Goal: Task Accomplishment & Management: Manage account settings

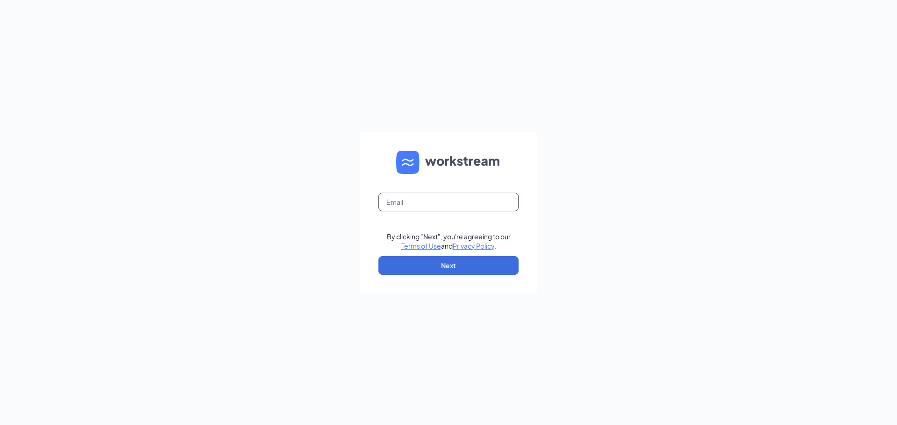
click at [406, 208] on input "text" at bounding box center [448, 202] width 140 height 19
type input "gmionia@bleedblue.net"
click at [485, 265] on button "Next" at bounding box center [448, 265] width 140 height 19
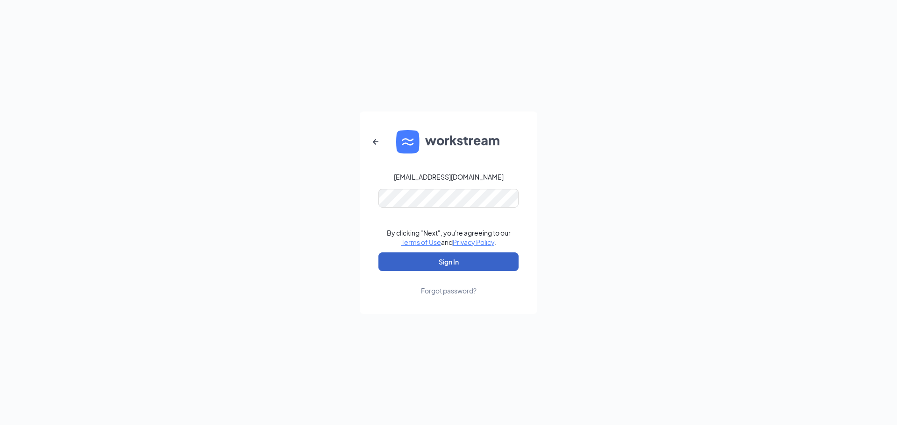
click at [473, 260] on button "Sign In" at bounding box center [448, 262] width 140 height 19
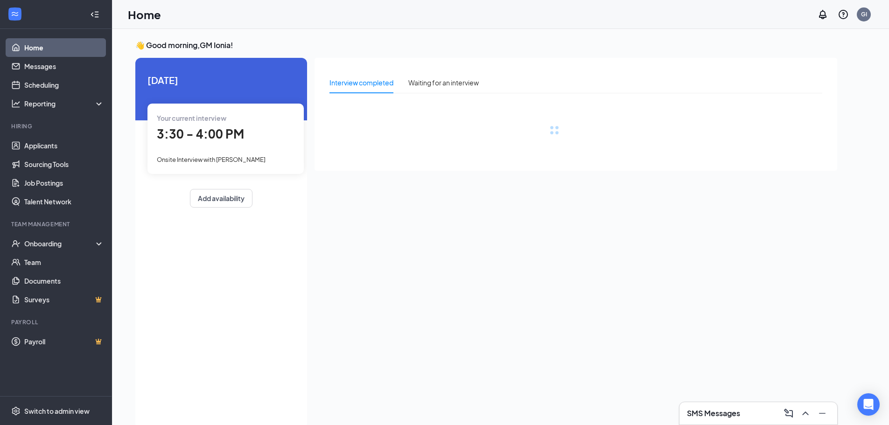
click at [253, 138] on div "3:30 - 4:00 PM" at bounding box center [226, 134] width 138 height 19
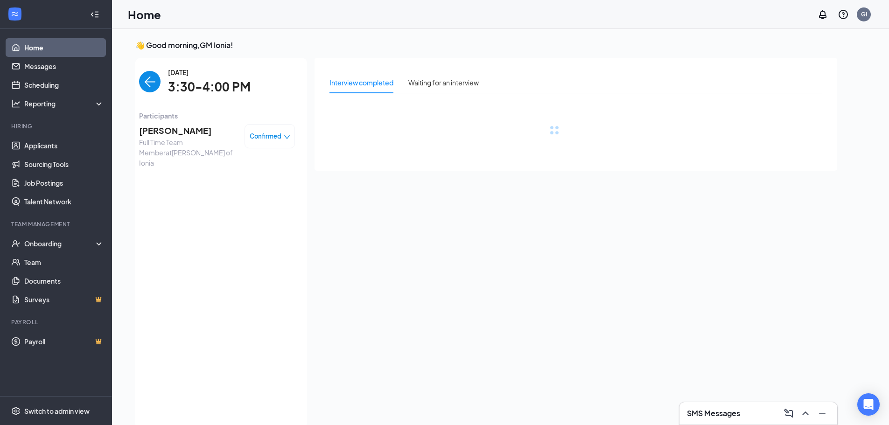
scroll to position [4, 0]
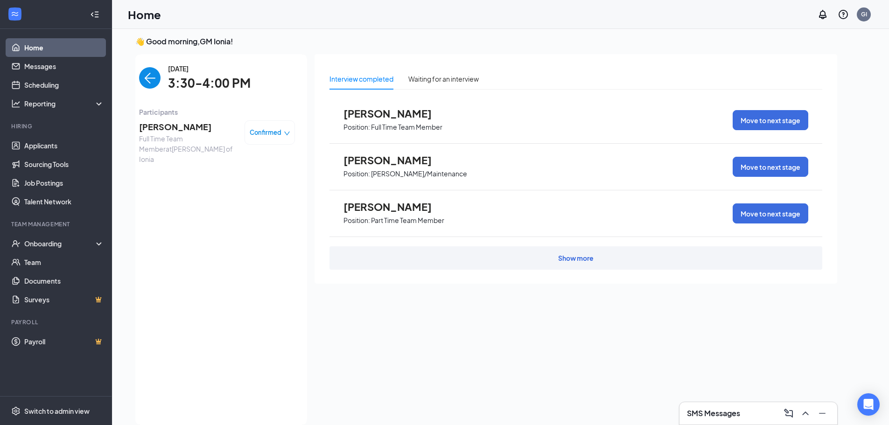
click at [181, 122] on span "[PERSON_NAME]" at bounding box center [188, 126] width 98 height 13
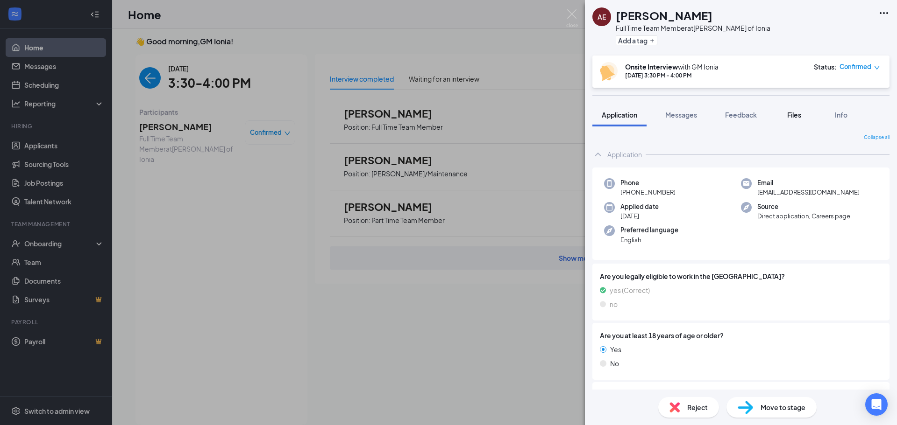
click at [799, 122] on button "Files" at bounding box center [793, 114] width 37 height 23
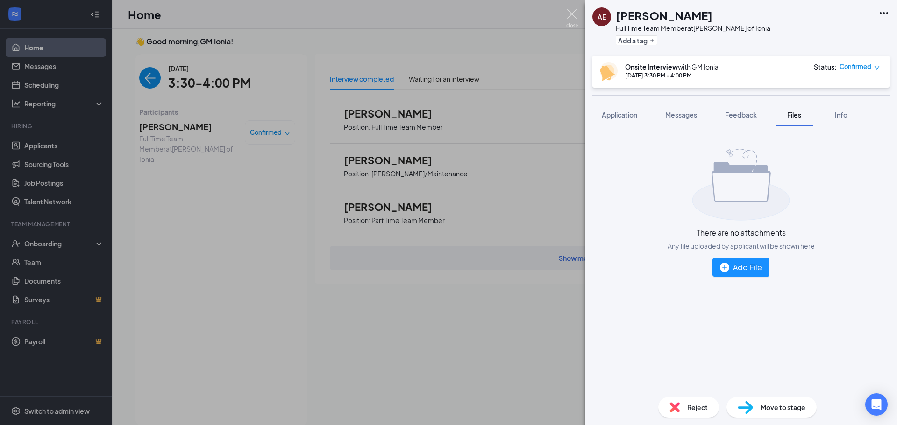
click at [566, 15] on img at bounding box center [572, 18] width 12 height 18
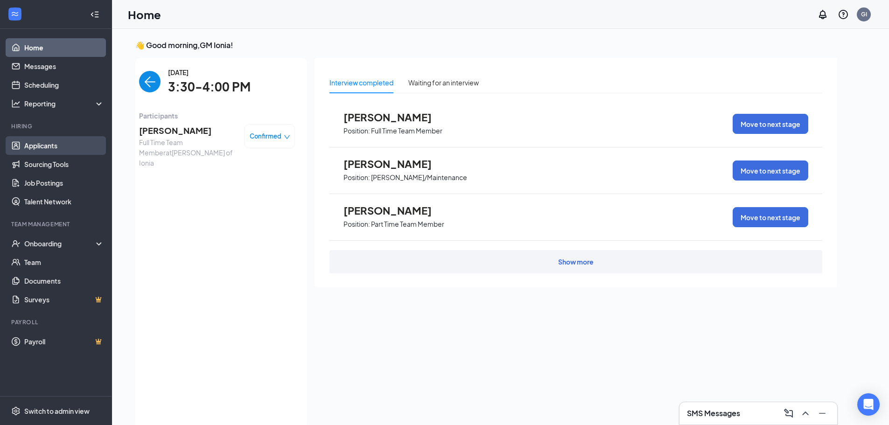
click at [56, 144] on link "Applicants" at bounding box center [64, 145] width 80 height 19
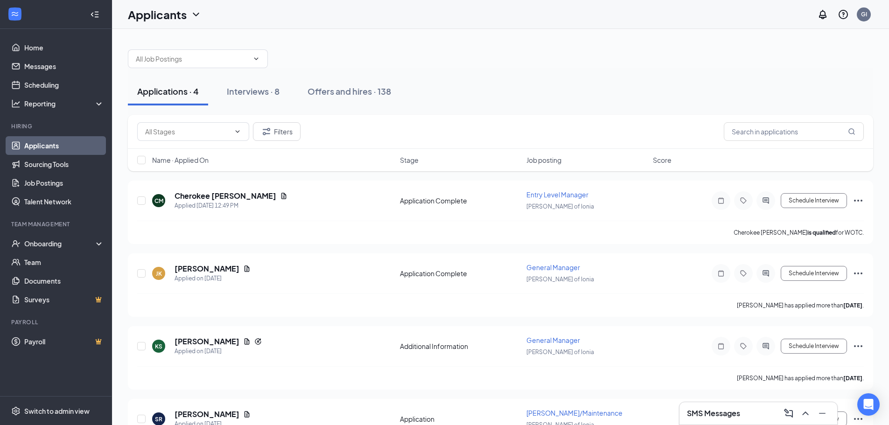
click at [534, 161] on span "Job posting" at bounding box center [544, 159] width 35 height 9
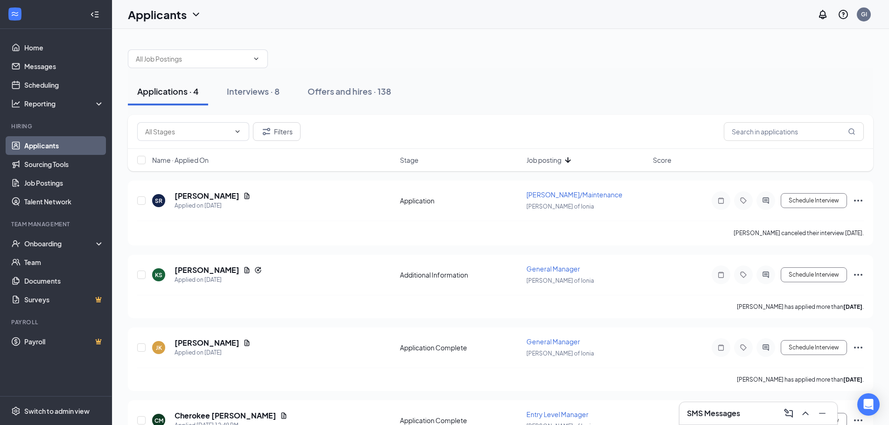
click at [563, 162] on div "Job posting" at bounding box center [587, 159] width 121 height 9
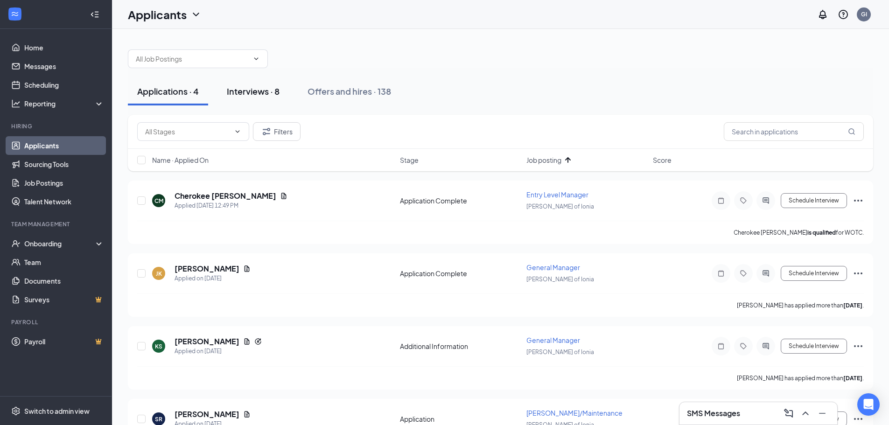
click at [248, 92] on div "Interviews · 8" at bounding box center [253, 91] width 53 height 12
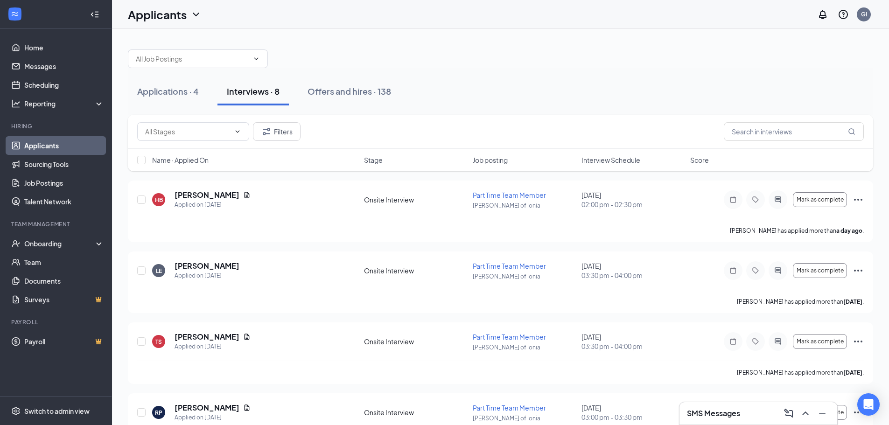
click at [627, 162] on span "Interview Schedule" at bounding box center [611, 159] width 59 height 9
click at [626, 162] on span "Interview Schedule" at bounding box center [611, 159] width 59 height 9
click at [188, 268] on h5 "[PERSON_NAME]" at bounding box center [207, 266] width 65 height 10
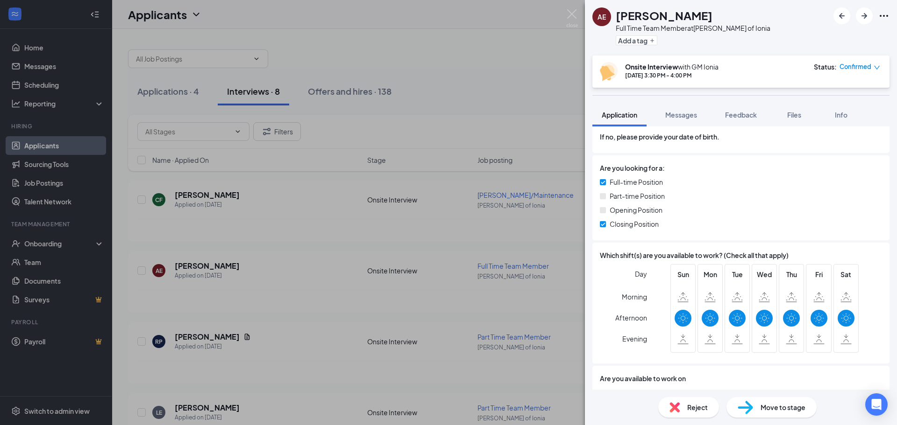
scroll to position [280, 0]
